Goal: Task Accomplishment & Management: Complete application form

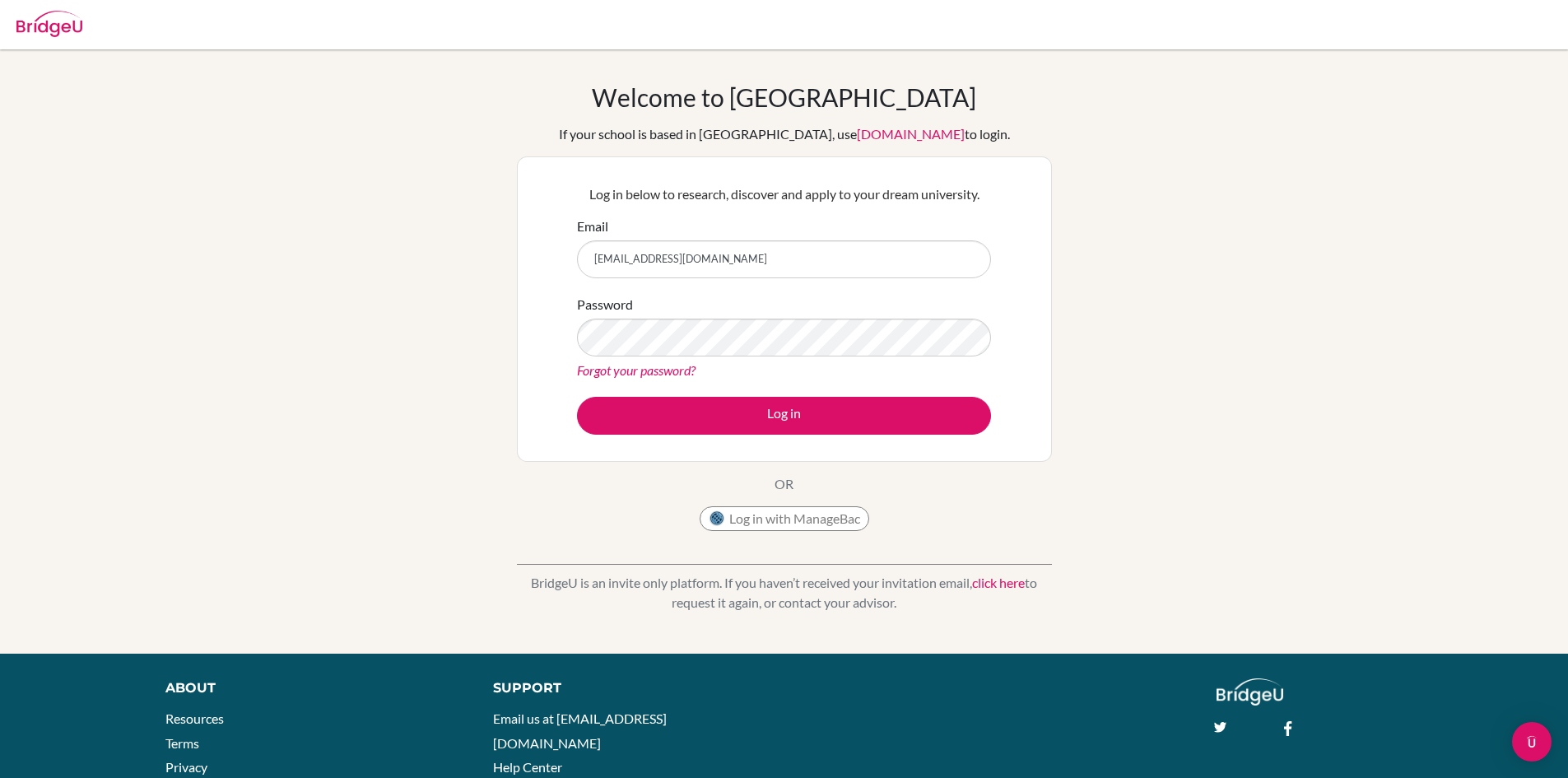
click at [577, 397] on button "Log in" at bounding box center [783, 416] width 414 height 38
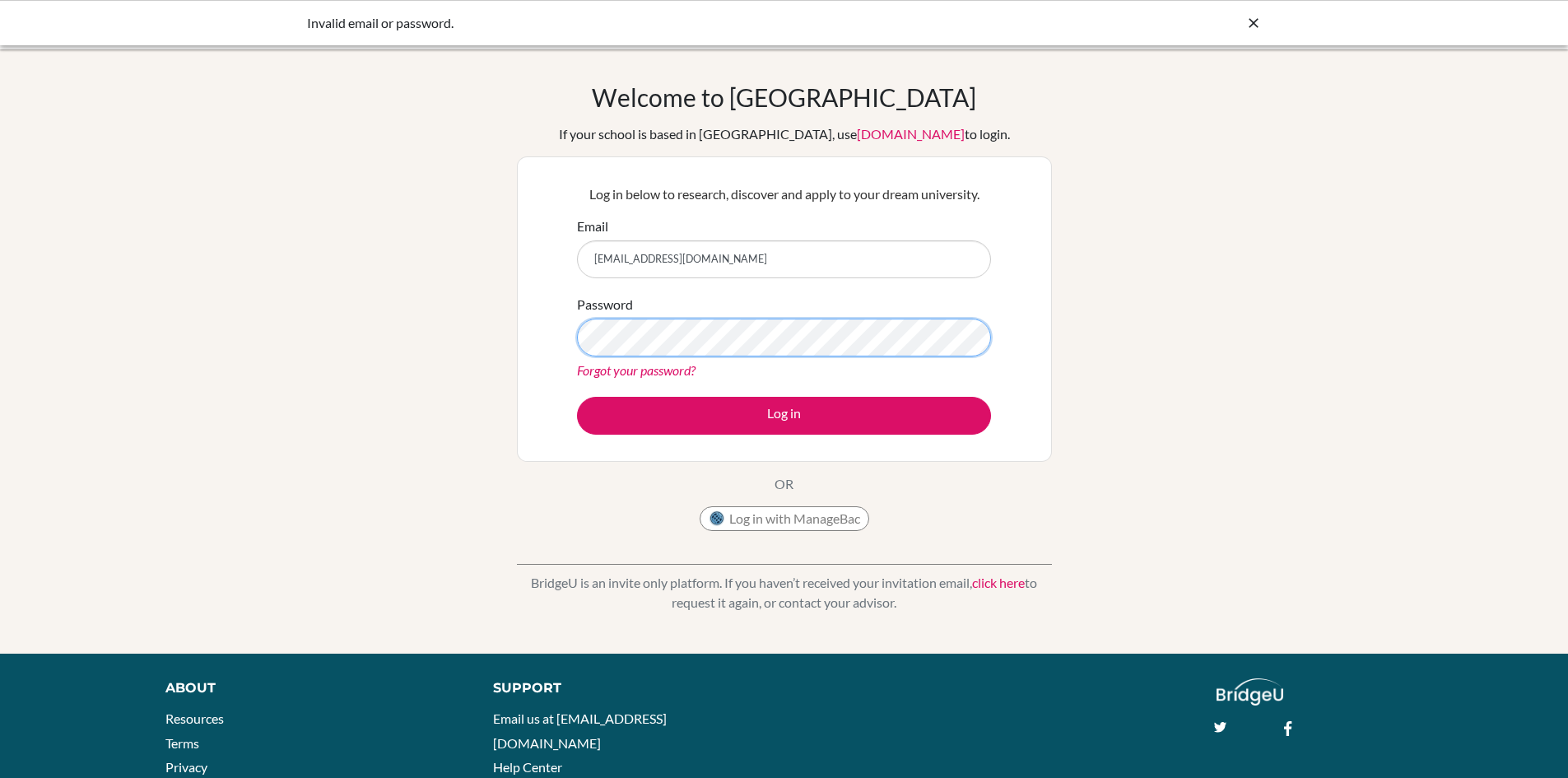
click at [577, 397] on button "Log in" at bounding box center [783, 416] width 414 height 38
